Goal: Answer question/provide support: Share knowledge or assist other users

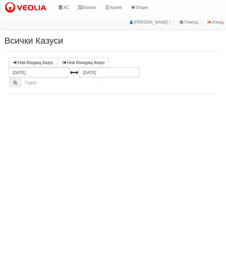
select select "10"
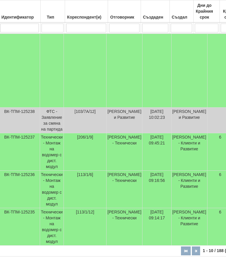
scroll to position [341, 228]
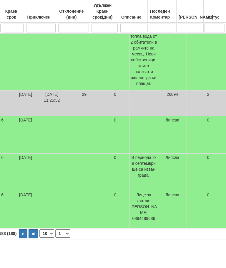
click at [19, 237] on button "button" at bounding box center [23, 233] width 8 height 9
select select "2"
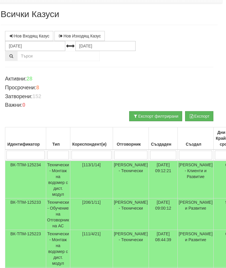
scroll to position [0, 0]
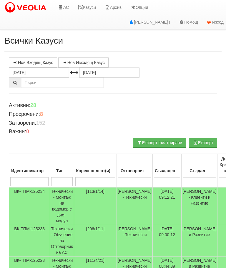
click at [91, 2] on link "Казуси" at bounding box center [86, 7] width 27 height 15
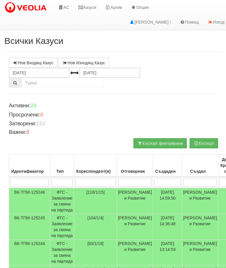
click at [86, 7] on link "Казуси" at bounding box center [86, 7] width 27 height 15
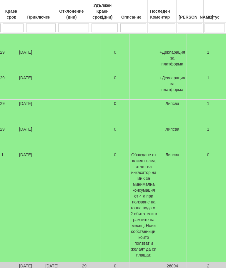
scroll to position [313, 228]
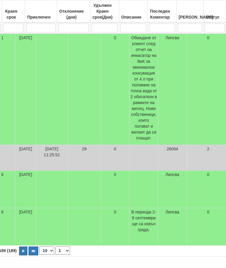
click at [19, 255] on button "button" at bounding box center [23, 250] width 8 height 9
select select "2"
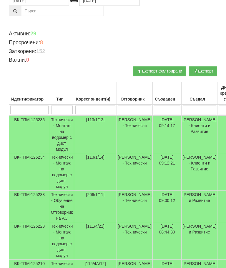
scroll to position [0, 0]
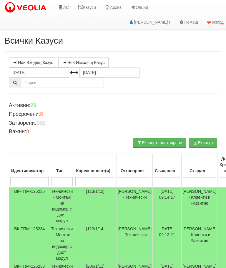
click at [87, 9] on link "Казуси" at bounding box center [86, 7] width 27 height 15
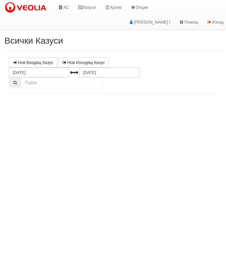
select select "10"
select select "1"
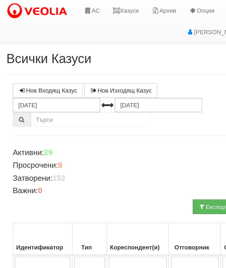
click at [90, 6] on link "Казуси" at bounding box center [86, 7] width 27 height 15
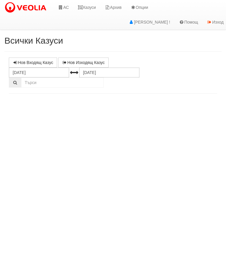
select select "10"
select select "1"
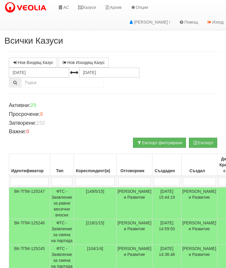
click at [88, 6] on link "Казуси" at bounding box center [86, 7] width 27 height 15
click at [90, 5] on link "Казуси" at bounding box center [86, 7] width 27 height 15
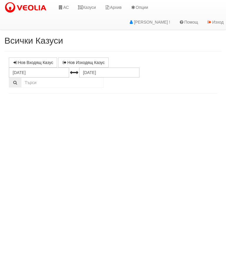
select select "10"
select select "1"
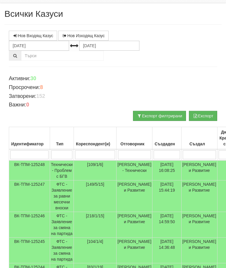
scroll to position [27, 0]
click at [62, 168] on td "Технически - Проблем с БГВ" at bounding box center [62, 170] width 24 height 20
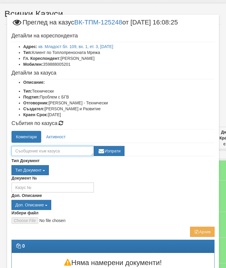
click at [30, 152] on textarea at bounding box center [52, 151] width 82 height 10
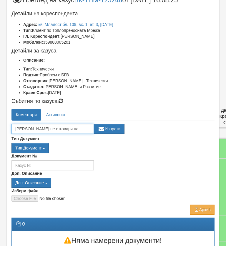
scroll to position [4, 0]
type textarea "Клиента не отговаря на прозвъняването."
click at [116, 146] on button "Изпрати" at bounding box center [109, 151] width 31 height 10
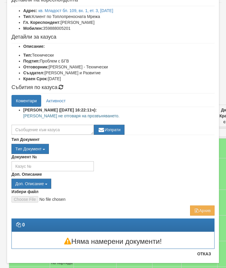
scroll to position [36, 0]
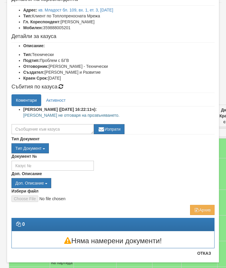
click at [205, 254] on button "Отказ" at bounding box center [204, 252] width 21 height 9
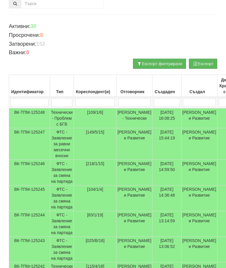
scroll to position [0, 0]
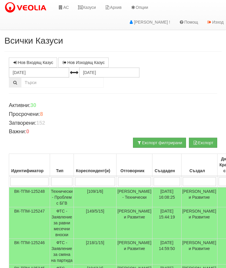
click at [87, 4] on link "Казуси" at bounding box center [86, 7] width 27 height 15
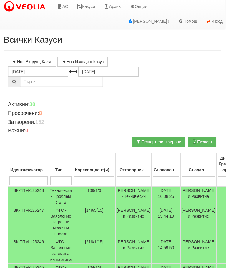
scroll to position [0, 1]
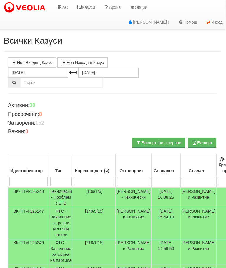
click at [90, 7] on link "Казуси" at bounding box center [86, 7] width 27 height 15
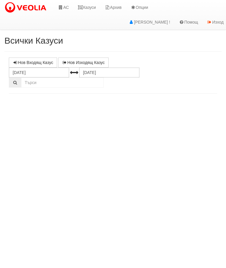
select select "10"
select select "1"
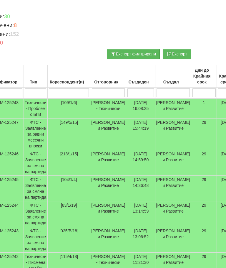
scroll to position [89, 0]
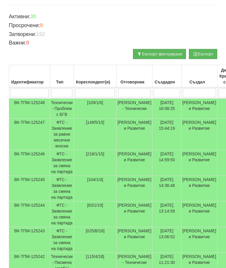
click at [66, 105] on td "Технически - Проблем с БГВ" at bounding box center [62, 108] width 24 height 20
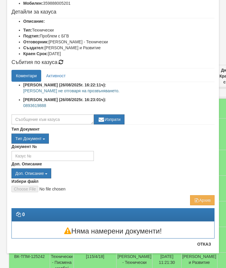
scroll to position [61, 0]
click at [208, 248] on button "Отказ" at bounding box center [204, 243] width 21 height 9
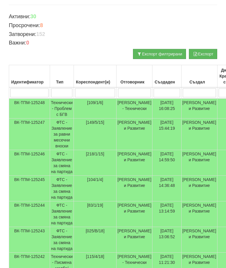
scroll to position [0, 0]
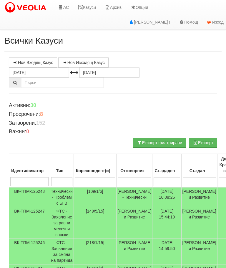
click at [91, 9] on link "Казуси" at bounding box center [86, 7] width 27 height 15
click at [63, 194] on td "Технически - Проблем с БГВ" at bounding box center [62, 197] width 24 height 20
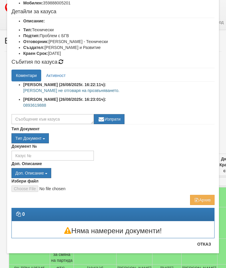
scroll to position [61, 0]
click at [209, 247] on button "Отказ" at bounding box center [204, 243] width 21 height 9
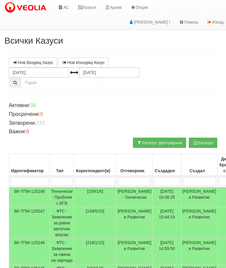
click at [92, 7] on link "Казуси" at bounding box center [86, 7] width 27 height 15
click at [94, 7] on link "Казуси" at bounding box center [86, 7] width 27 height 15
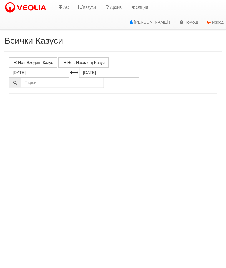
select select "10"
select select "1"
